Goal: Navigation & Orientation: Understand site structure

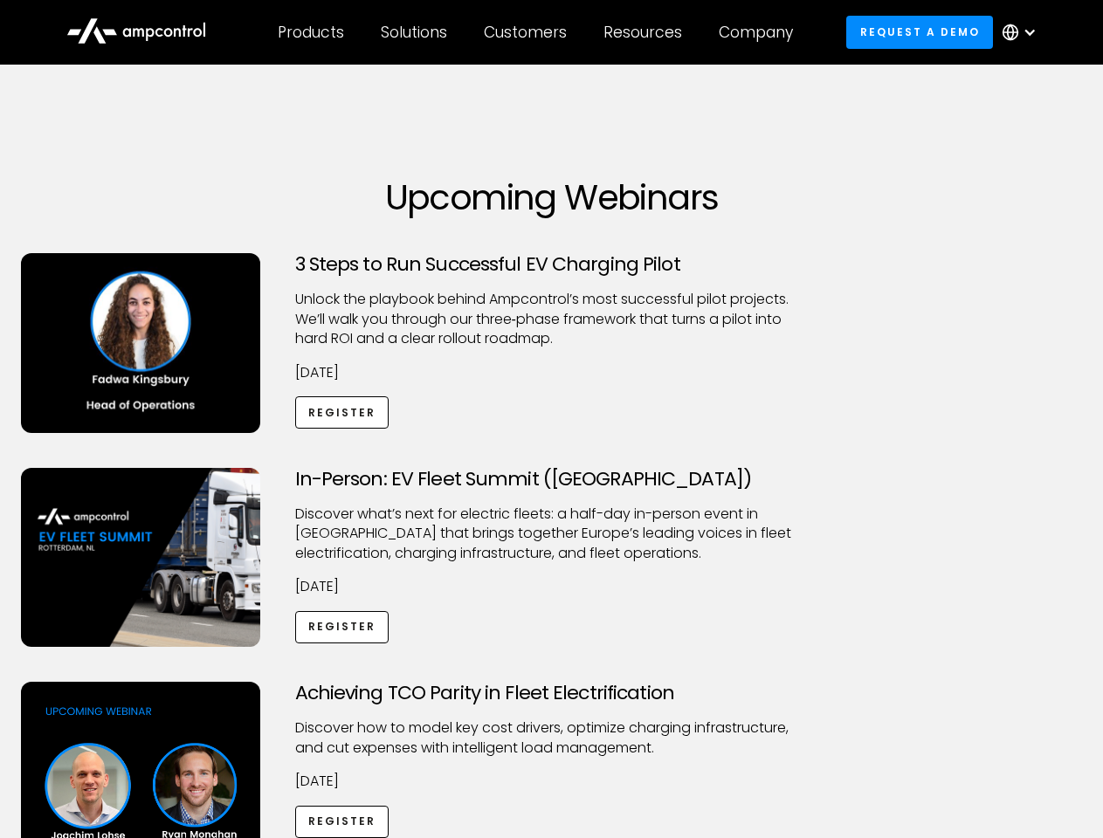
click at [537, 32] on div "Customers" at bounding box center [525, 32] width 83 height 19
click at [310, 32] on div "Products" at bounding box center [311, 32] width 66 height 19
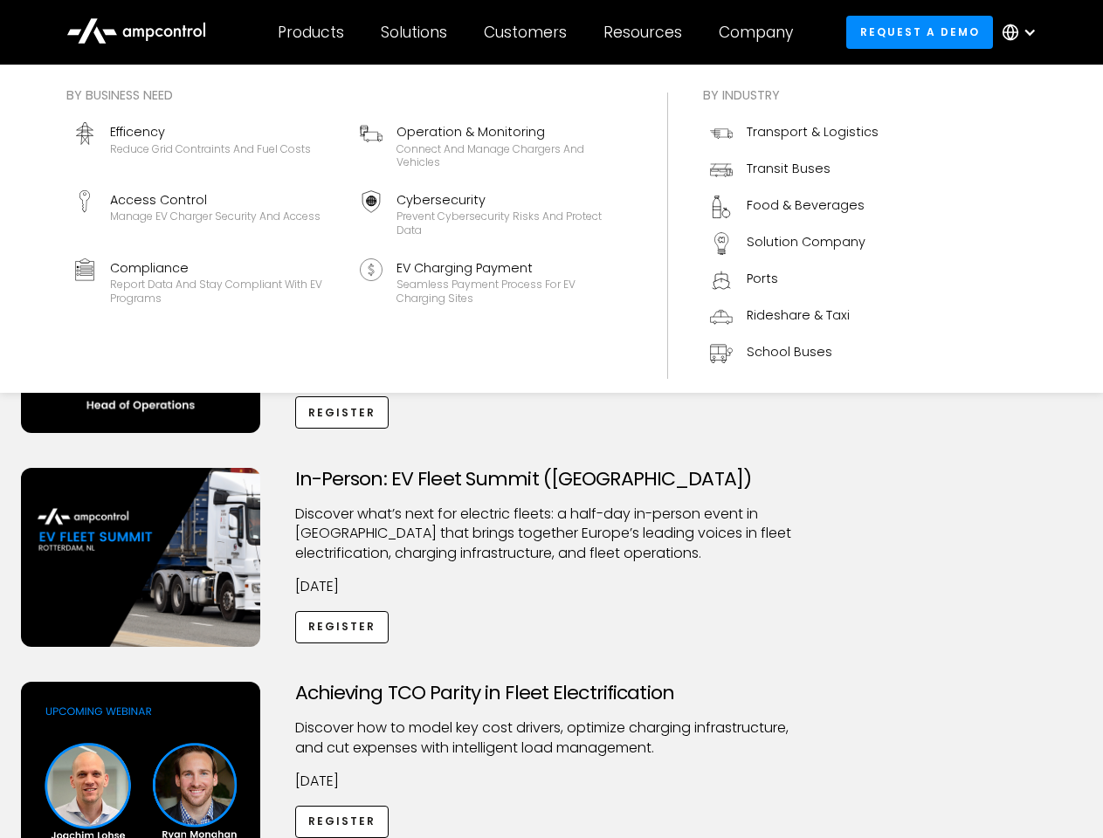
click at [415, 32] on div "Solutions" at bounding box center [414, 32] width 66 height 19
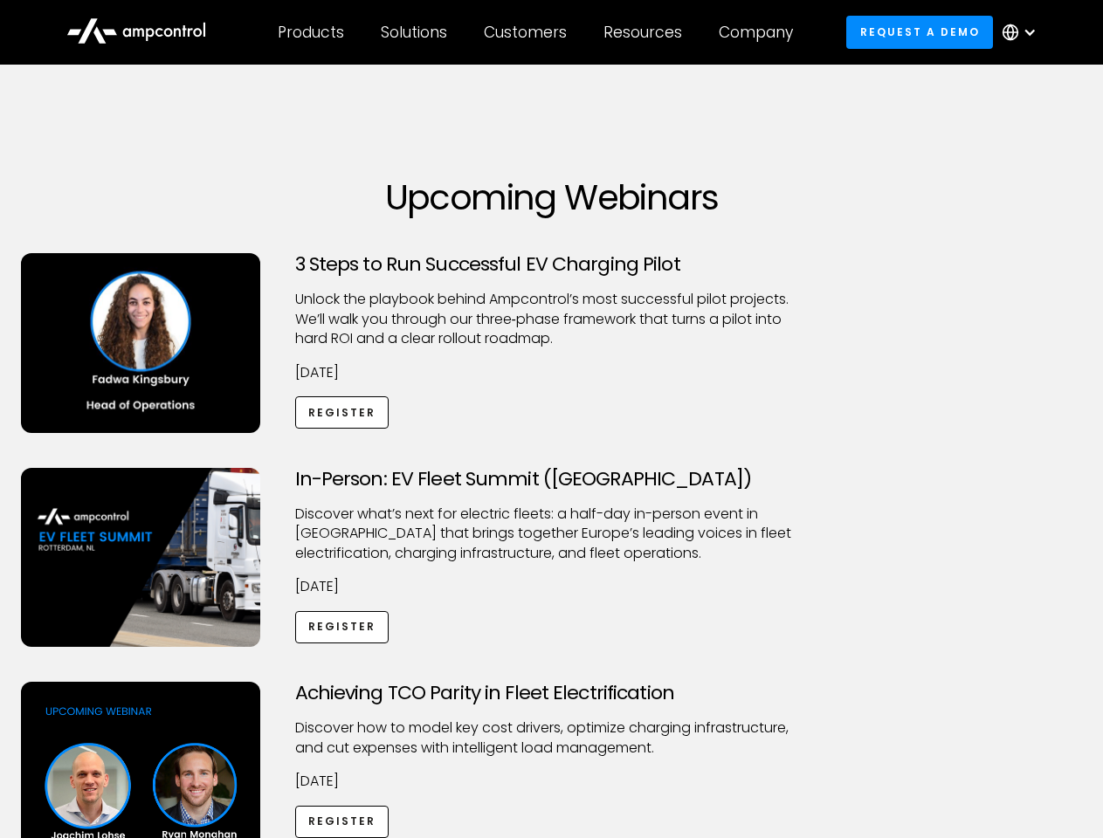
click at [528, 32] on div "Customers" at bounding box center [525, 32] width 83 height 19
click at [646, 32] on div "Resources" at bounding box center [642, 32] width 79 height 19
click at [761, 32] on div "Company" at bounding box center [755, 32] width 74 height 19
click at [1023, 32] on div at bounding box center [1029, 32] width 14 height 14
